Goal: Find specific page/section: Find specific page/section

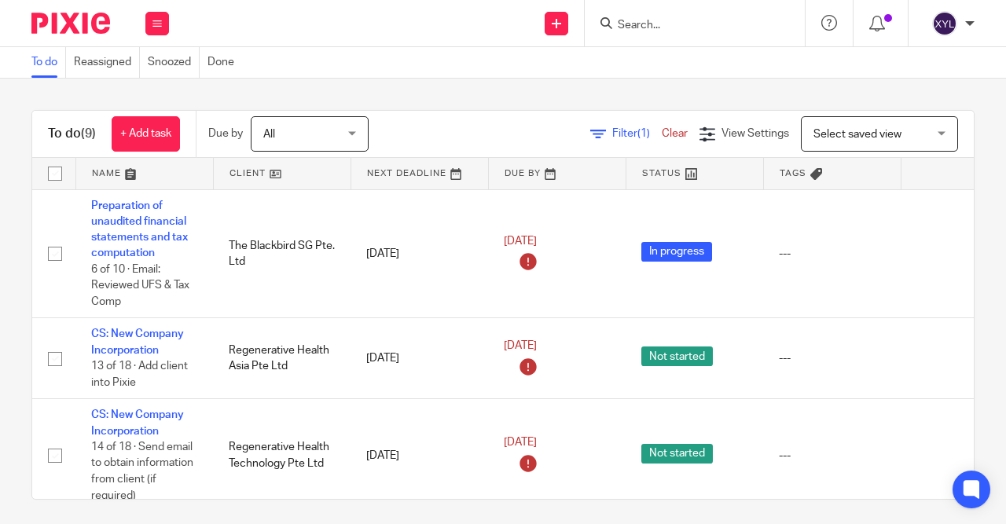
click at [691, 11] on div at bounding box center [694, 23] width 220 height 46
click at [650, 27] on input "Search" at bounding box center [686, 26] width 141 height 14
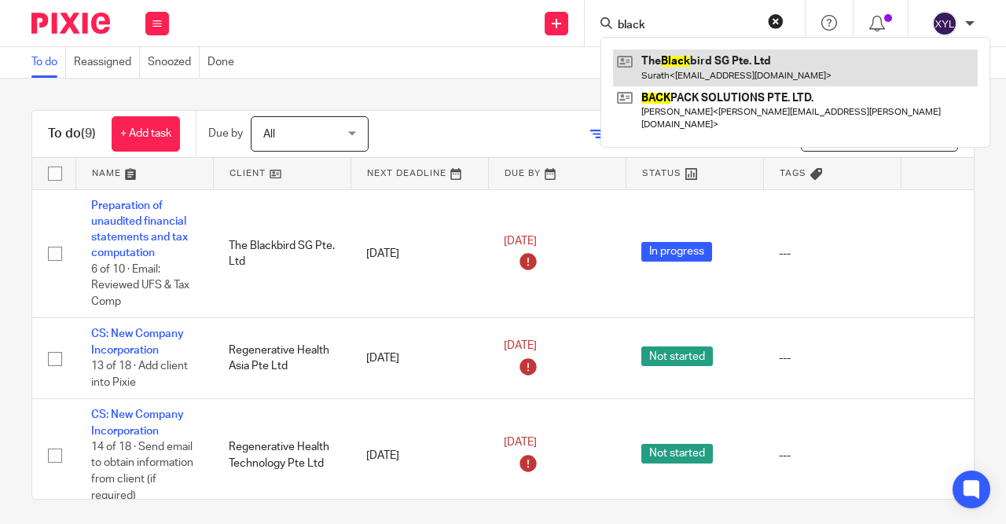
type input "black"
click at [636, 63] on link at bounding box center [795, 67] width 365 height 36
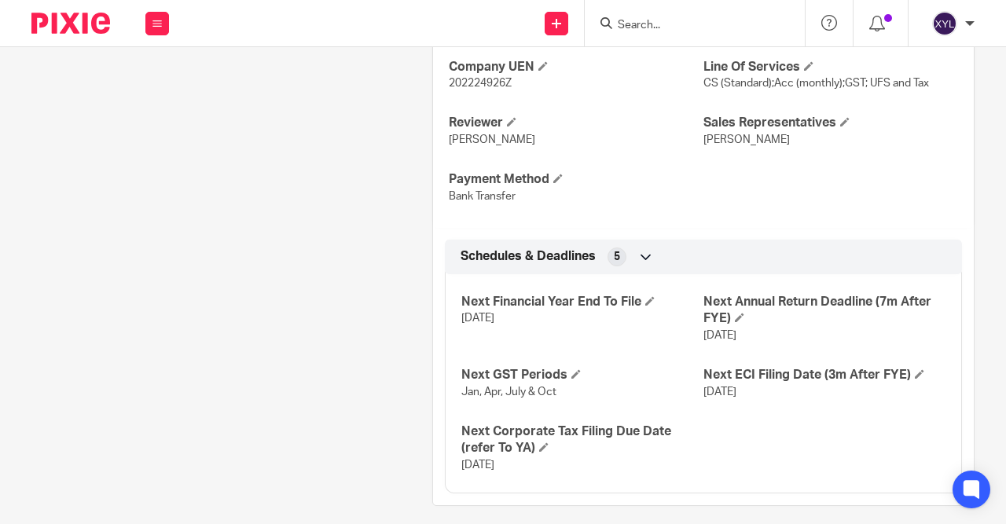
scroll to position [646, 0]
click at [76, 26] on img at bounding box center [70, 23] width 79 height 21
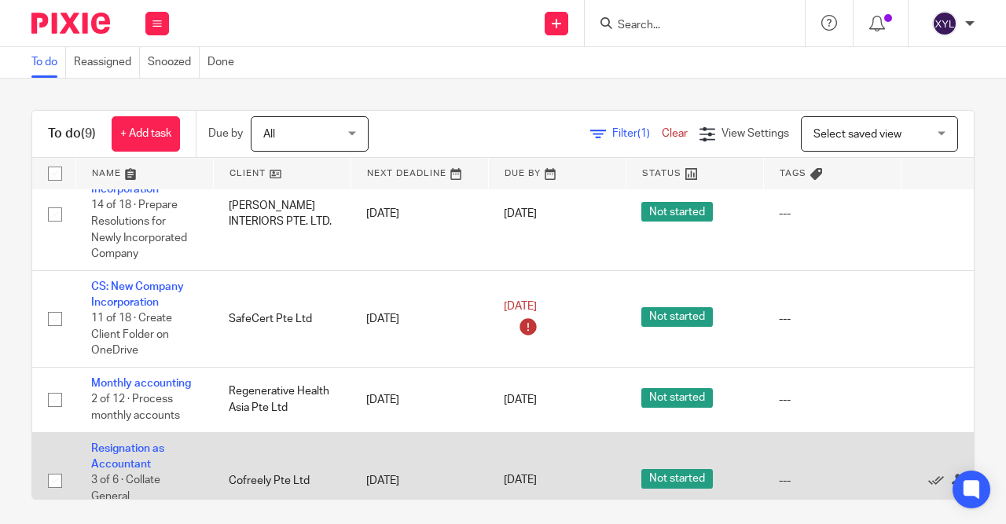
scroll to position [588, 0]
